Goal: Find specific page/section: Find specific page/section

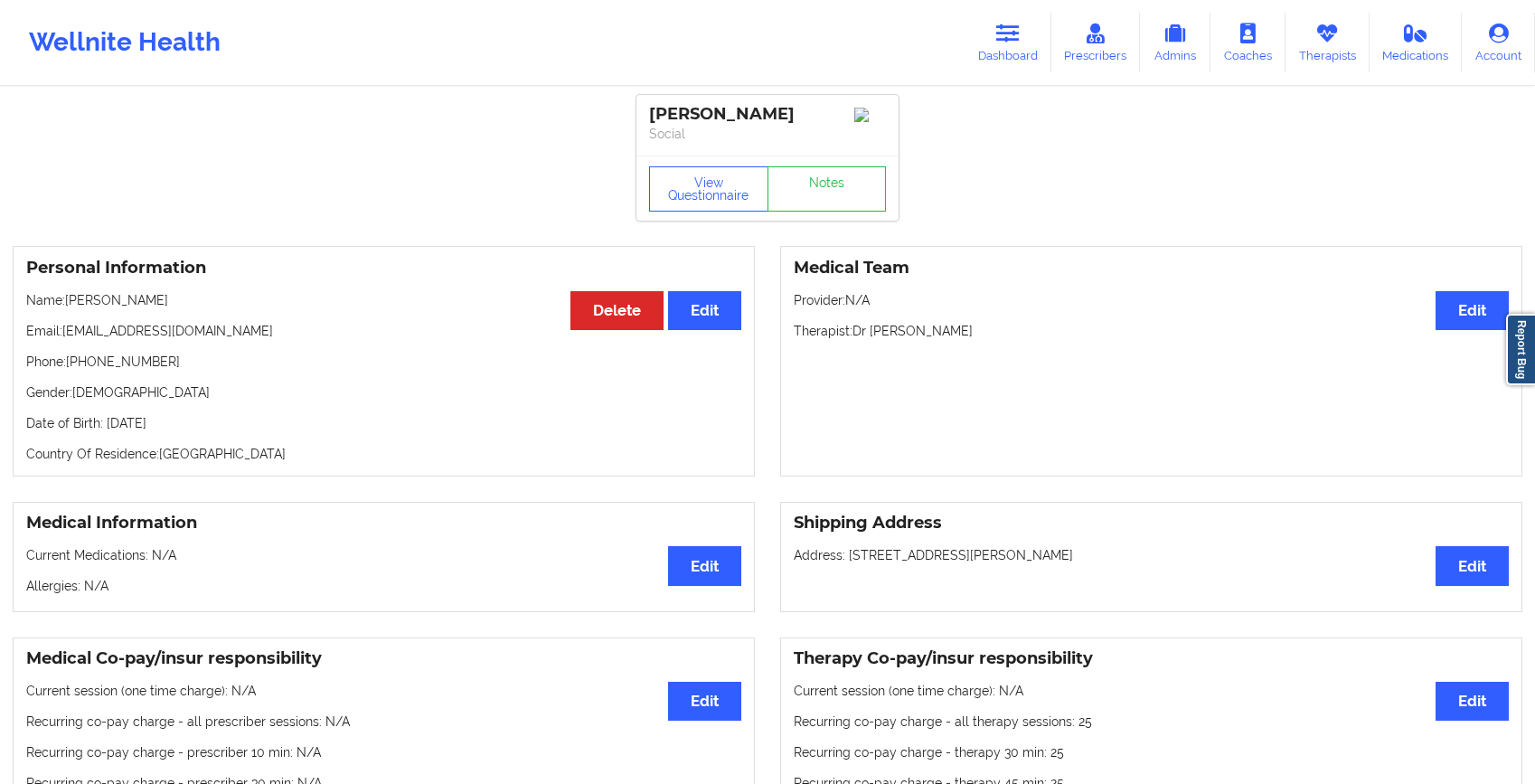
click at [1031, 24] on link "Dashboard" at bounding box center [1008, 43] width 87 height 60
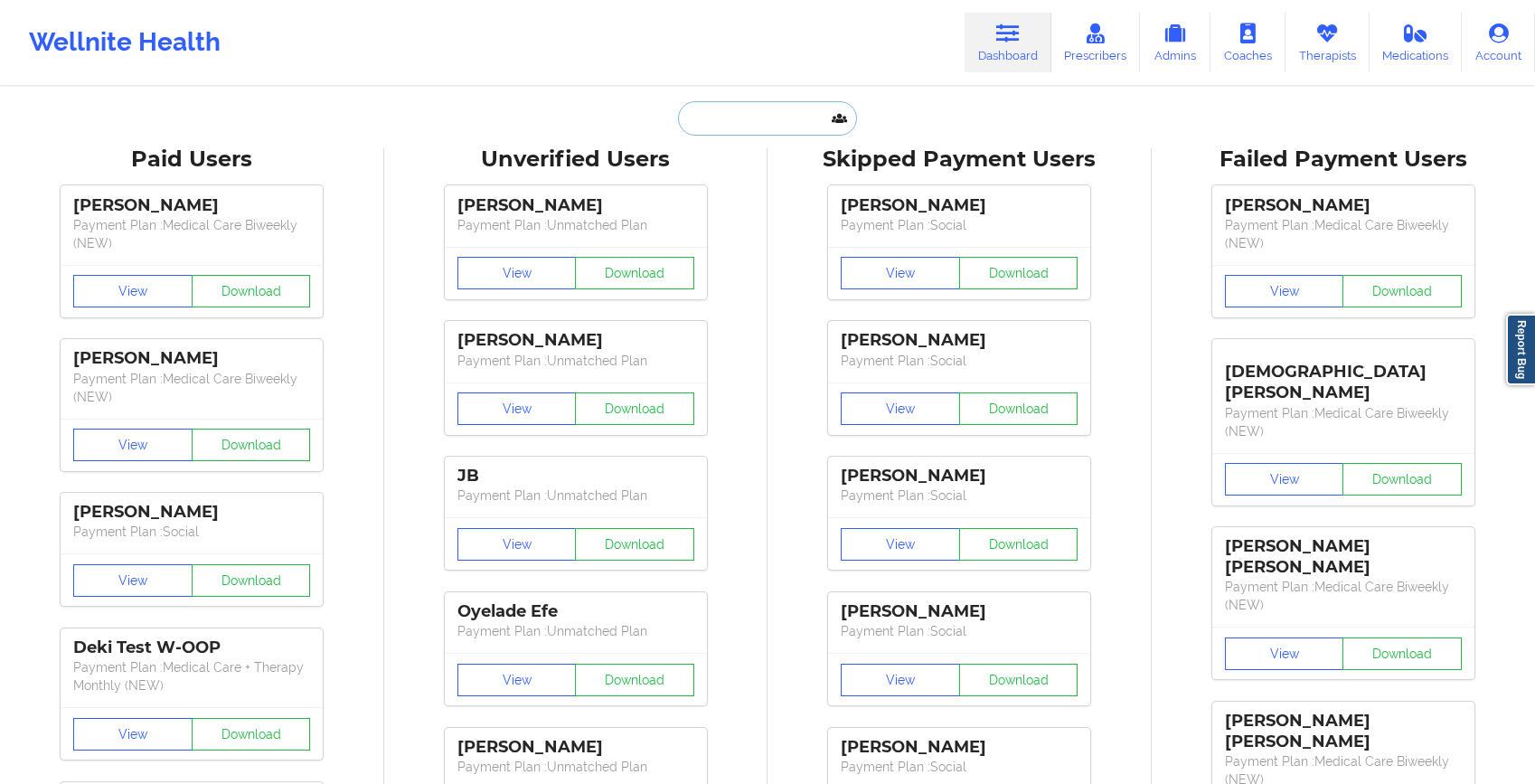
click at [774, 131] on input "text" at bounding box center [768, 119] width 179 height 34
paste input "AIREY"
type input "AIREY"
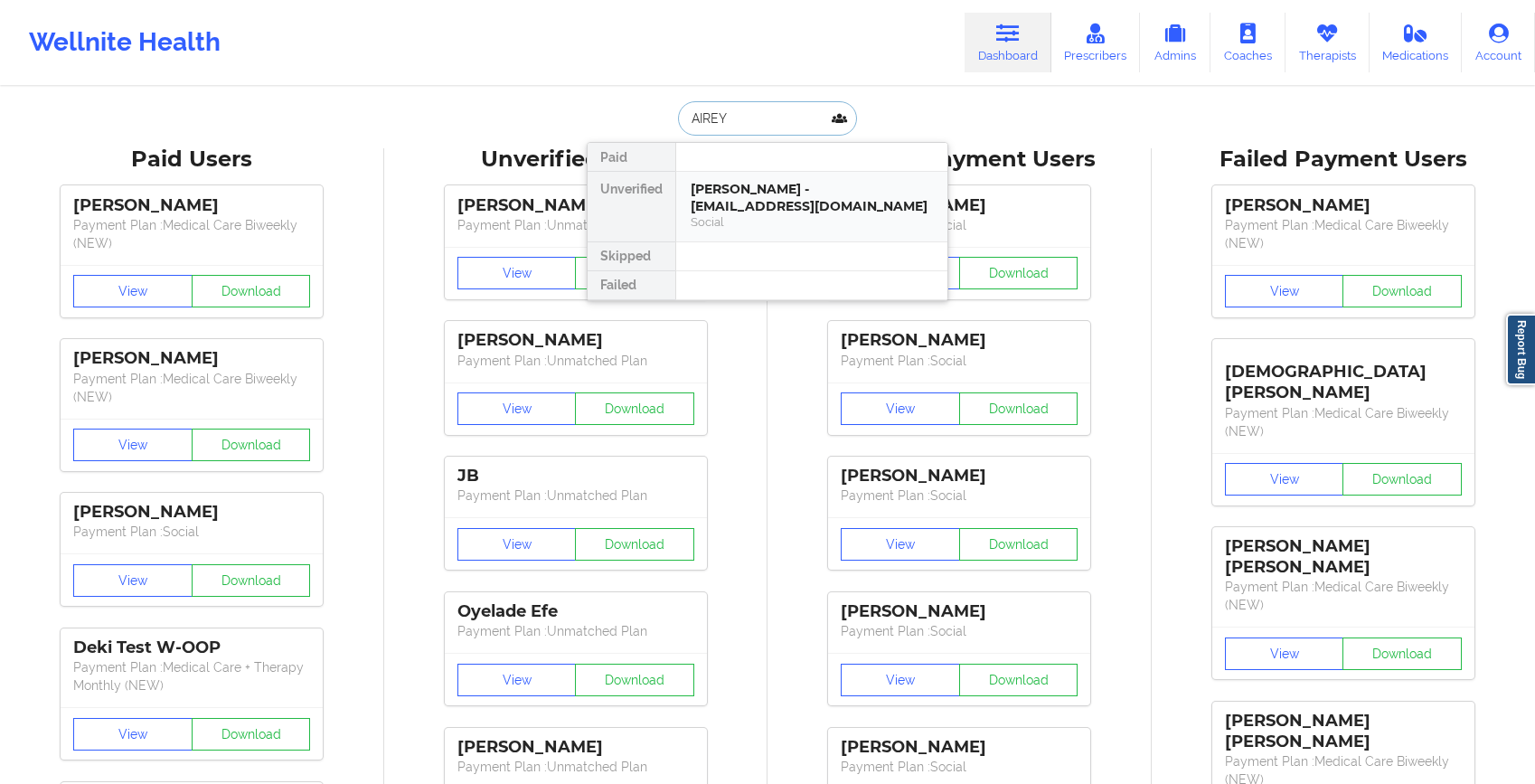
click at [755, 213] on div "[PERSON_NAME] - [EMAIL_ADDRESS][DOMAIN_NAME]" at bounding box center [812, 197] width 243 height 33
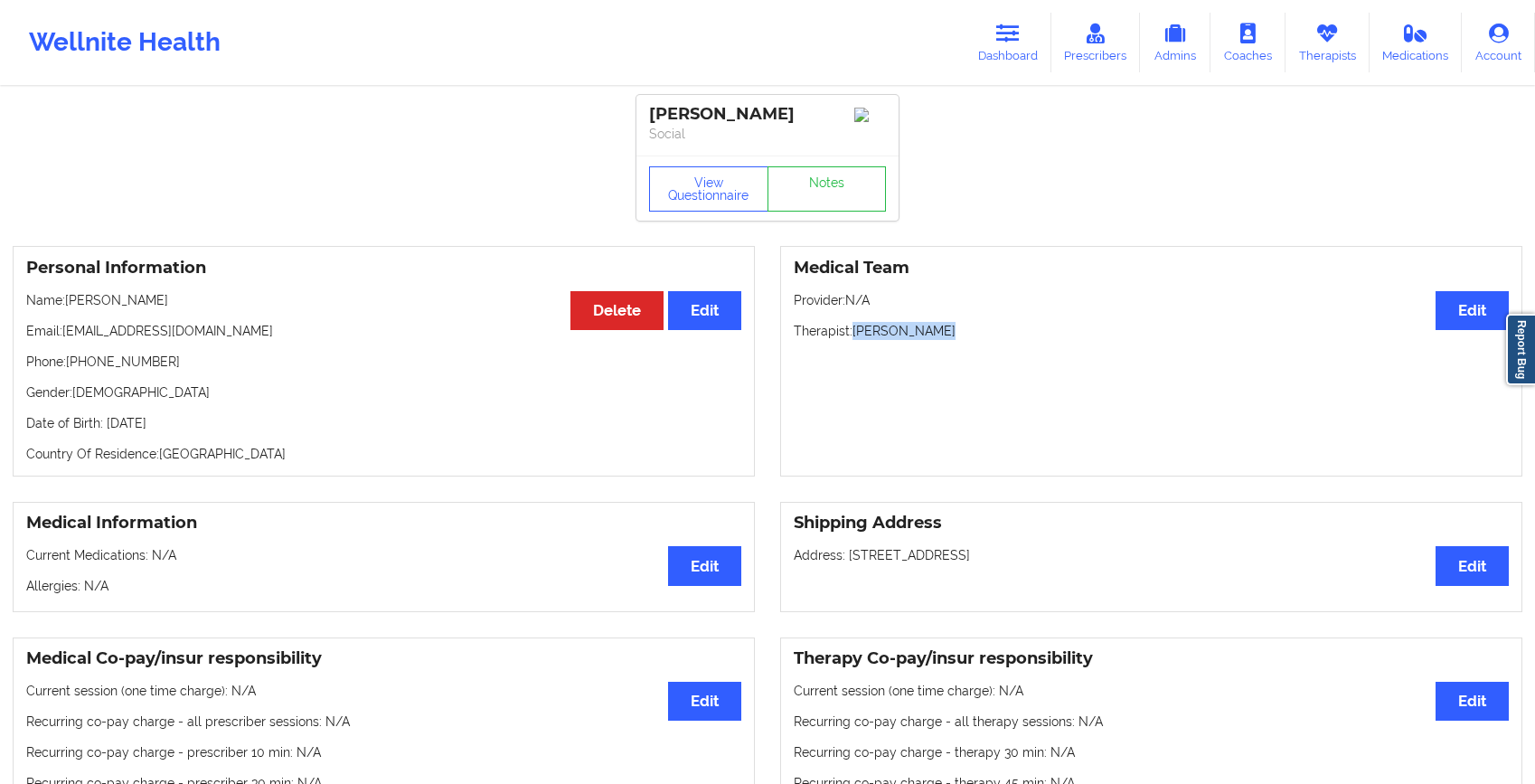
drag, startPoint x: 854, startPoint y: 331, endPoint x: 979, endPoint y: 331, distance: 125.0
click at [979, 331] on p "Therapist: [PERSON_NAME]" at bounding box center [1152, 330] width 715 height 18
copy p "[PERSON_NAME]"
